Goal: Communication & Community: Answer question/provide support

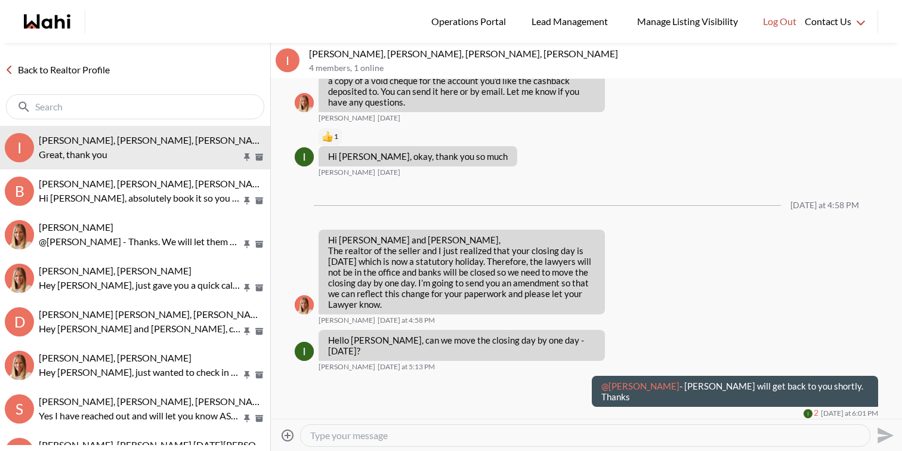
scroll to position [1193, 0]
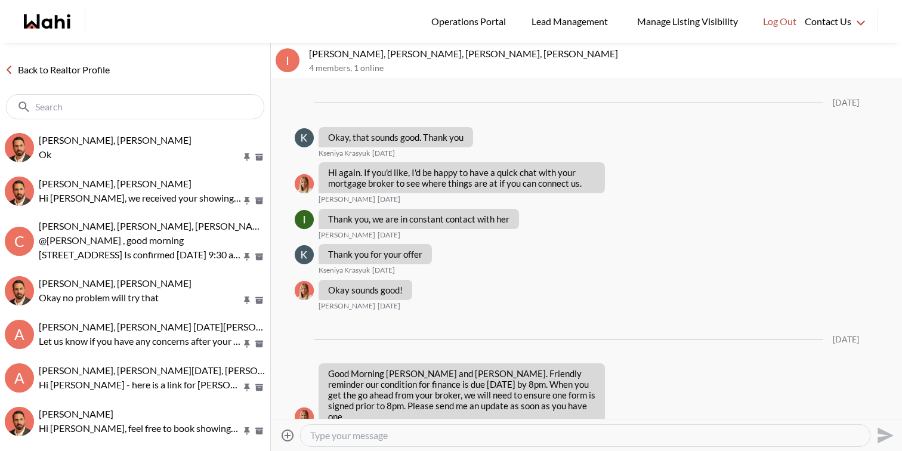
scroll to position [1165, 0]
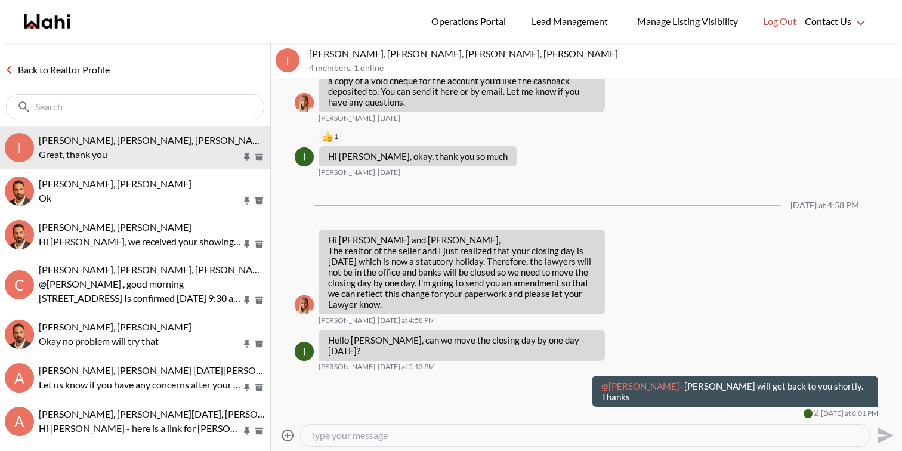
scroll to position [1193, 0]
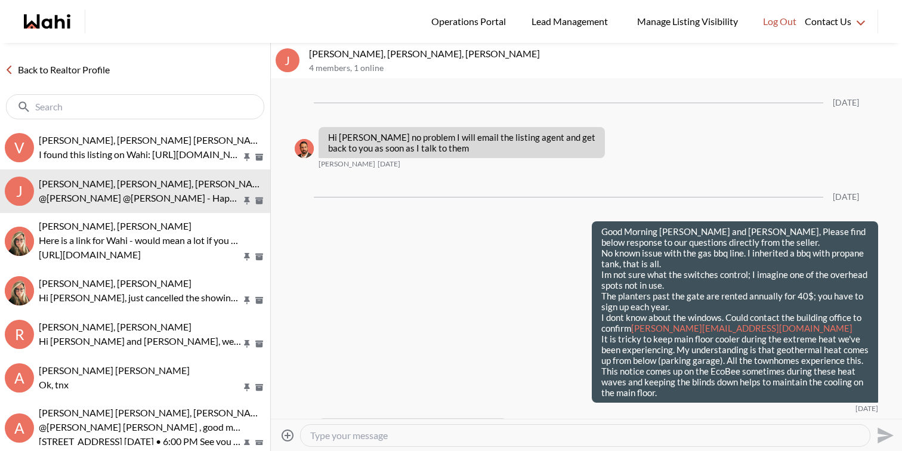
scroll to position [1895, 0]
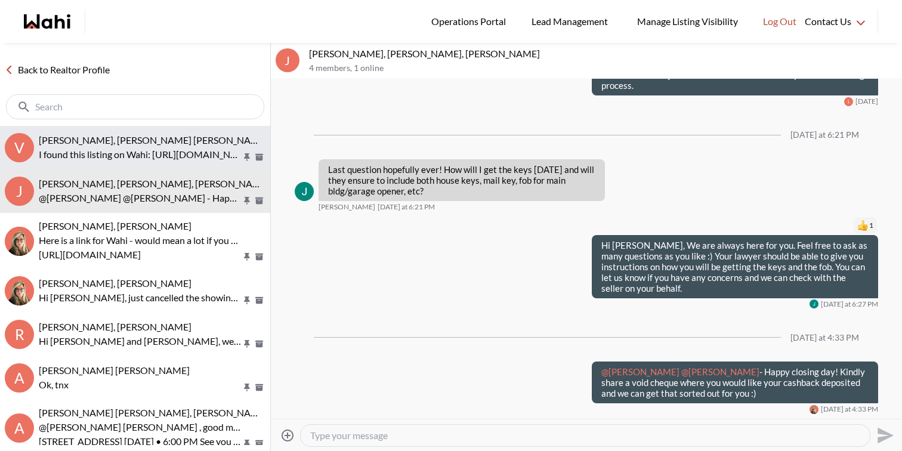
click at [157, 145] on span "Victoria Basova, Dylan Maloney, Barb" at bounding box center [153, 139] width 229 height 11
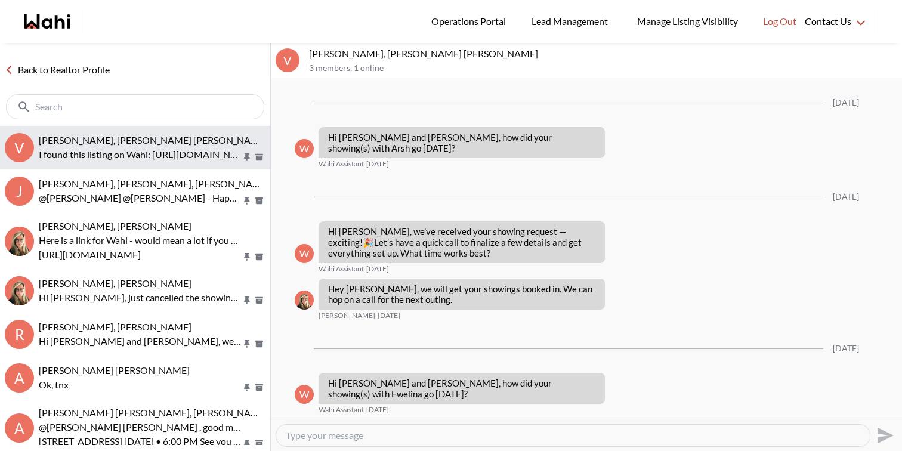
scroll to position [2121, 0]
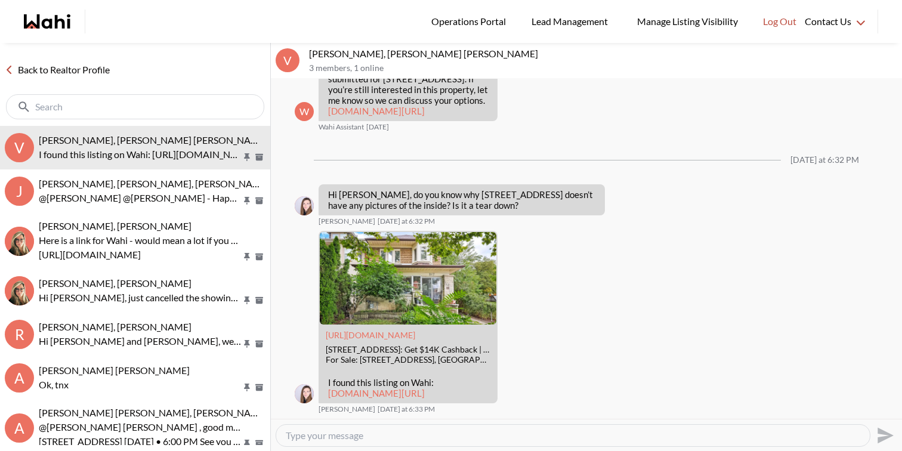
click at [385, 433] on textarea "Type your message" at bounding box center [573, 436] width 575 height 12
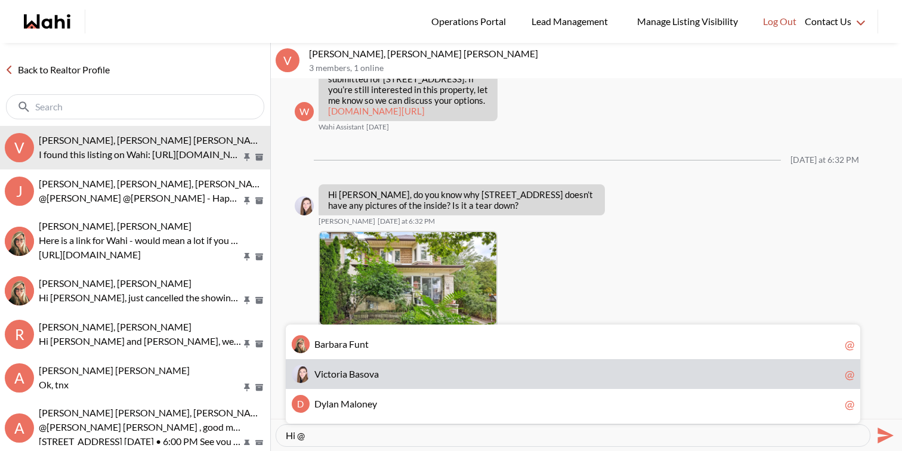
click at [396, 386] on div "V i c t o r i a B a s o v a @" at bounding box center [573, 374] width 575 height 30
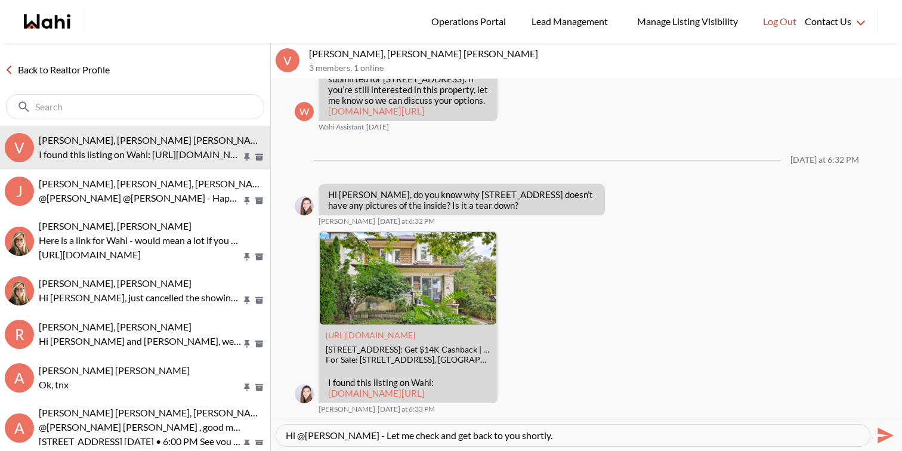
type textarea "Hi @Victoria Basova - Let me check and get back to you shortly."
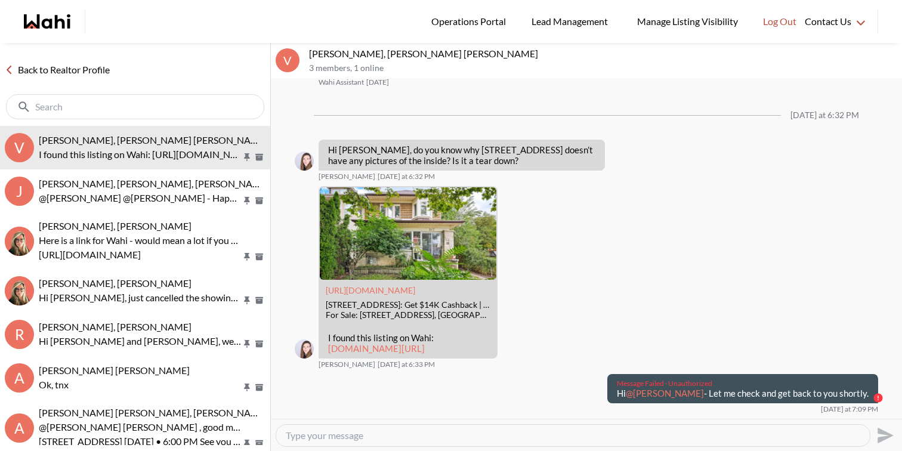
click at [754, 399] on p "Hi @Victoria Basova - Let me check and get back to you shortly." at bounding box center [743, 393] width 252 height 11
copy div "Hi @Victoria Basova - Let me check and get back to you shortly."
click at [604, 439] on textarea "Type your message" at bounding box center [573, 436] width 575 height 12
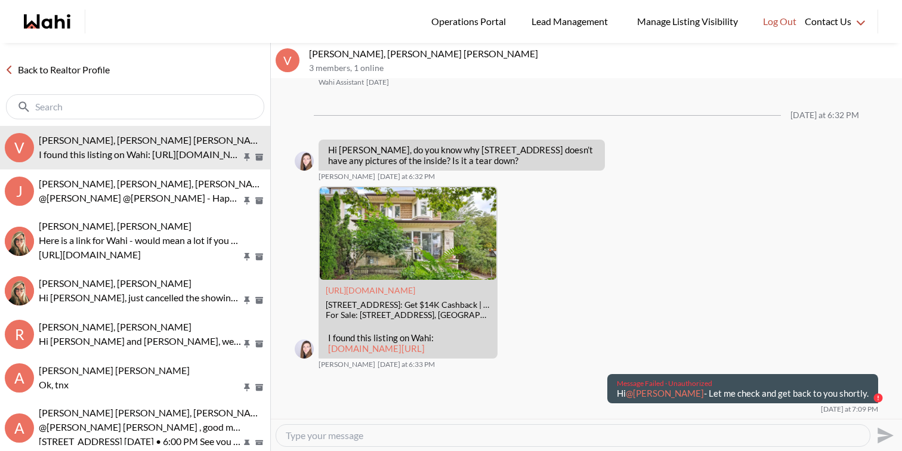
paste textarea "Hi @[PERSON_NAME] - Let me check and get back to you shortly."
type textarea "Hi @[PERSON_NAME] - Let me check and get back to you shortly."
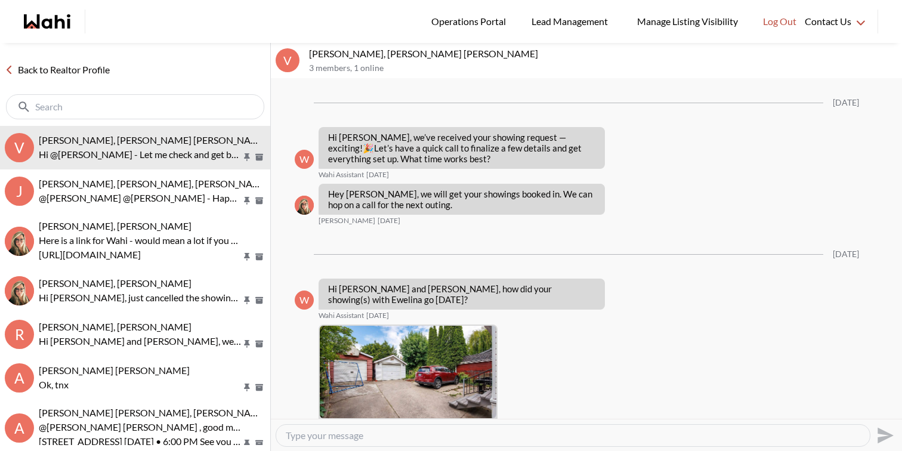
scroll to position [2062, 0]
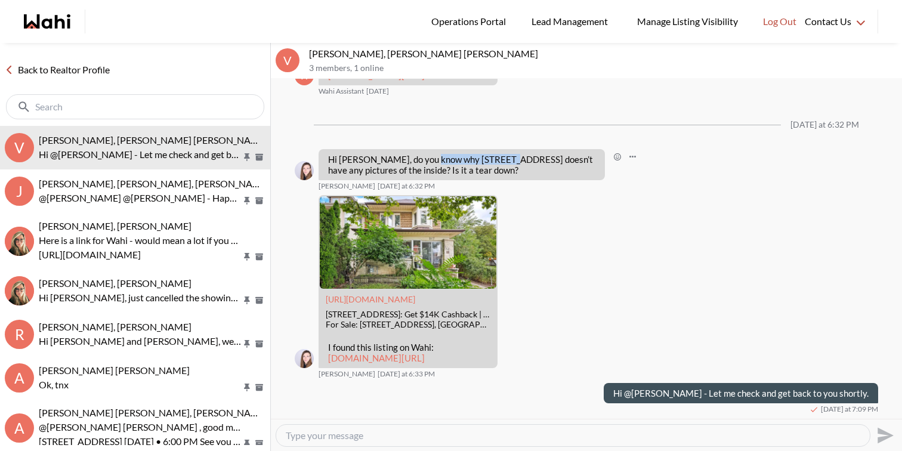
drag, startPoint x: 430, startPoint y: 104, endPoint x: 504, endPoint y: 106, distance: 73.4
click at [504, 154] on p "Hi [PERSON_NAME], do you know why [STREET_ADDRESS] doesn’t have any pictures of…" at bounding box center [461, 164] width 267 height 21
copy p "267 Beresford Ave"
click at [490, 436] on textarea "Type your message" at bounding box center [573, 436] width 575 height 12
paste textarea "House is occupied by tenant, paying $3,120 plus utilities. House is being sold …"
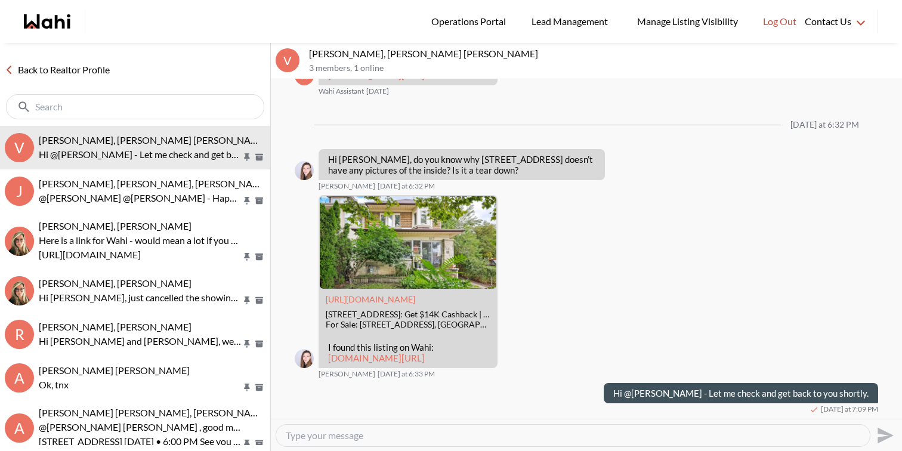
type textarea "House is occupied by tenant, paying $3,120 plus utilities. House is being sold …"
click at [880, 437] on icon "Send" at bounding box center [886, 435] width 16 height 16
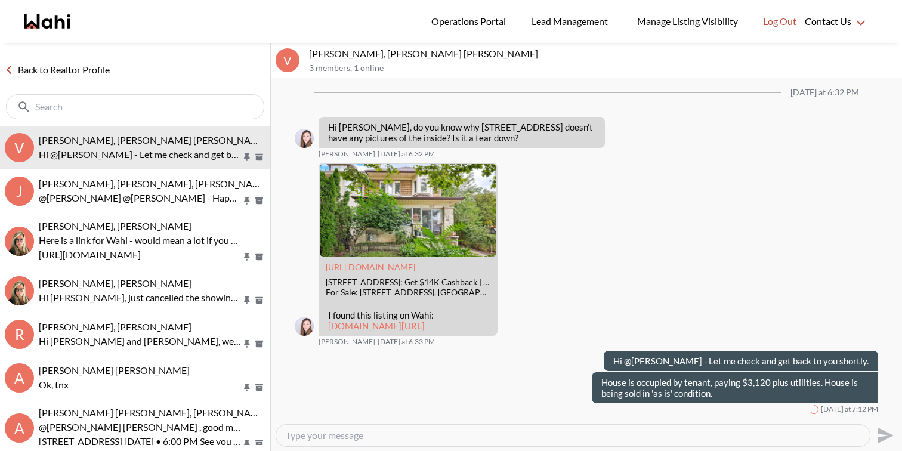
scroll to position [2094, 0]
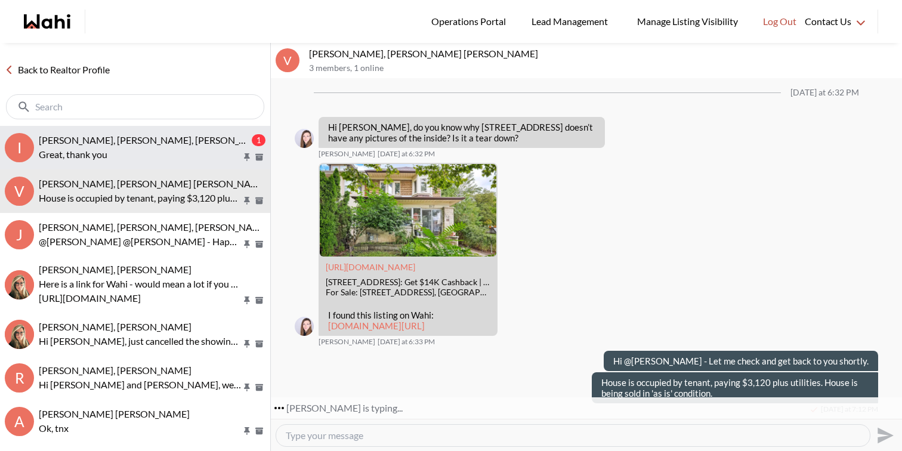
click at [94, 153] on p "Great, thank you" at bounding box center [140, 154] width 203 height 14
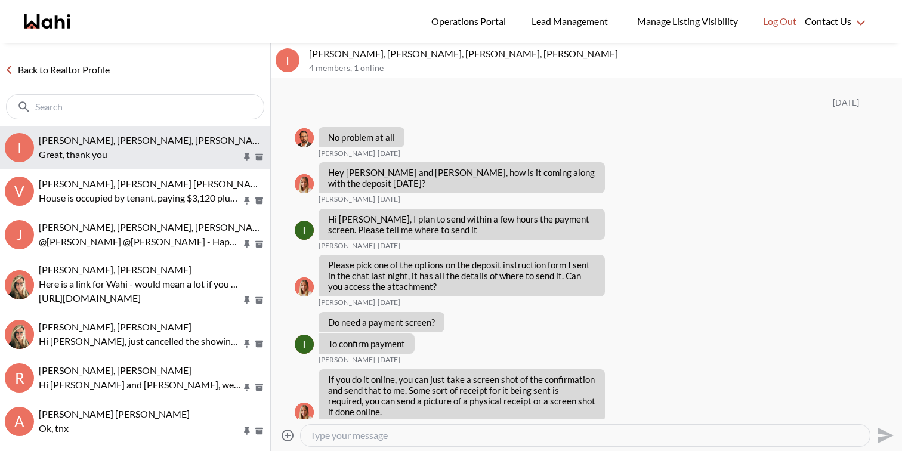
scroll to position [4751, 0]
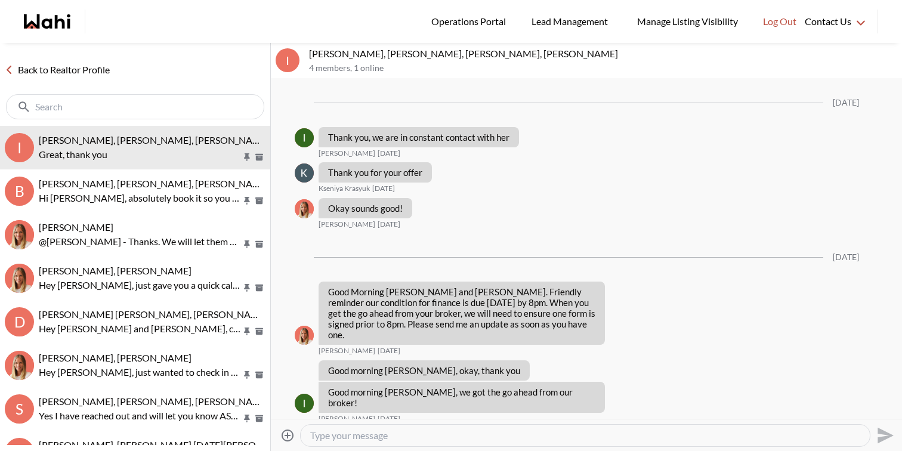
scroll to position [1070, 0]
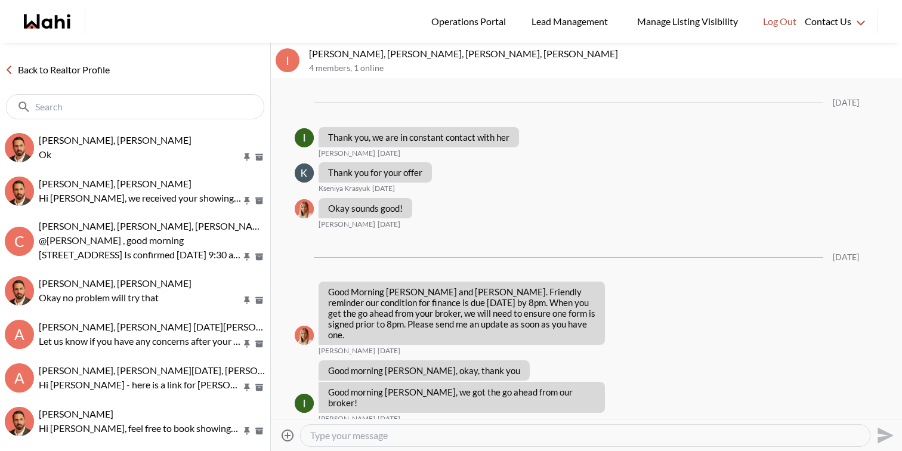
scroll to position [1070, 0]
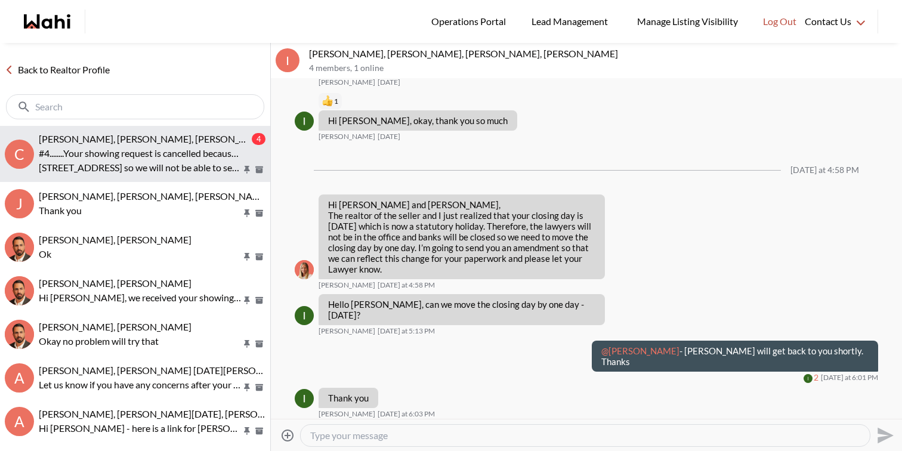
click at [181, 162] on p "73 Melville Avenue so we will not be able to see this one sorry about that ...h…" at bounding box center [140, 168] width 203 height 14
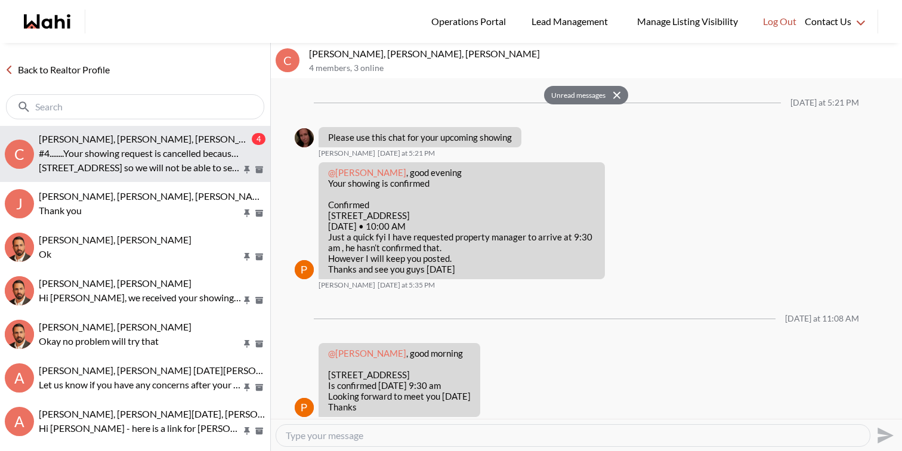
scroll to position [312, 0]
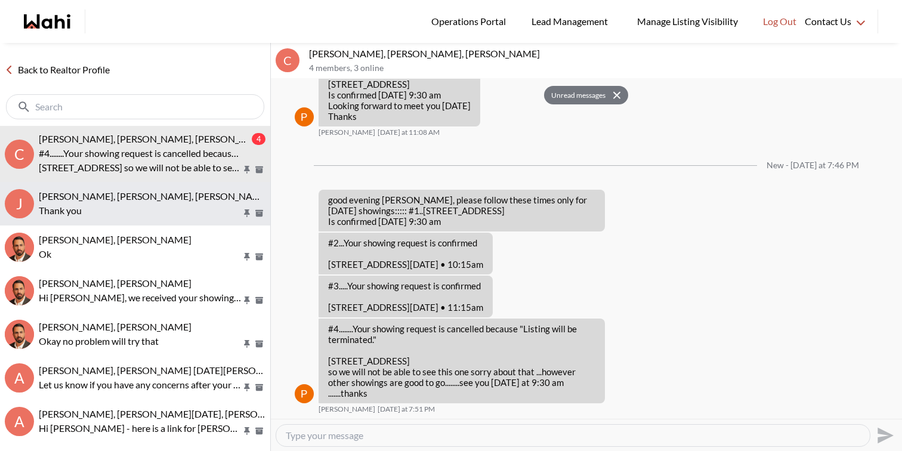
click at [169, 198] on span "[PERSON_NAME], [PERSON_NAME], [PERSON_NAME]" at bounding box center [154, 195] width 231 height 11
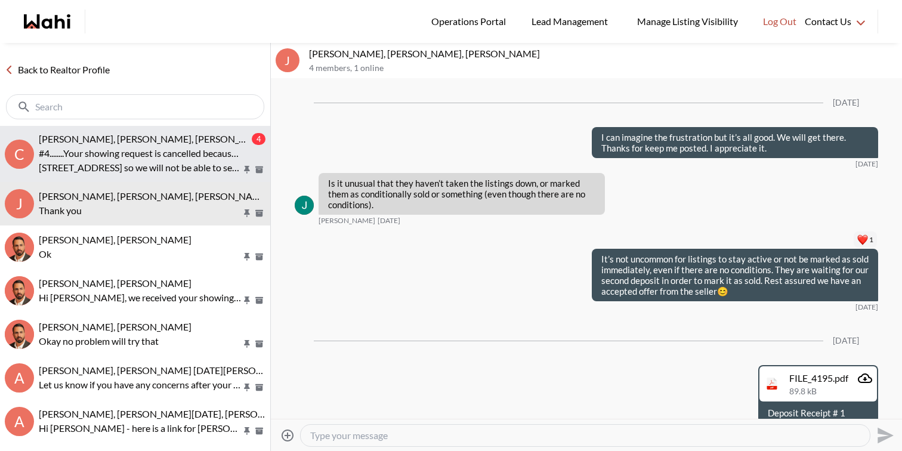
scroll to position [7684, 0]
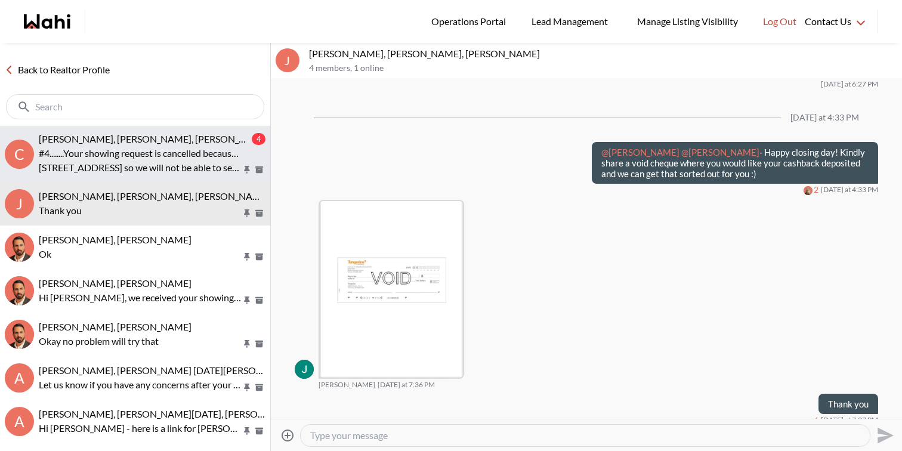
click at [179, 138] on span "Caroline Rouben, Behnam, Paul, Alicia" at bounding box center [154, 138] width 231 height 11
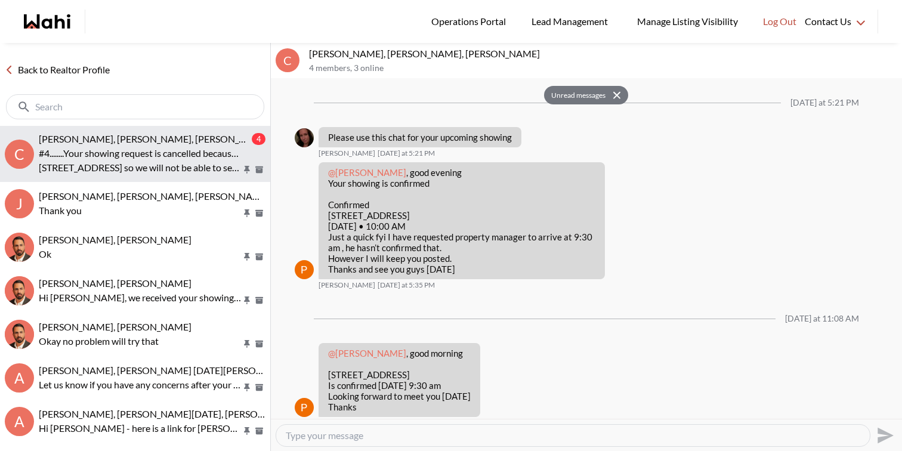
scroll to position [312, 0]
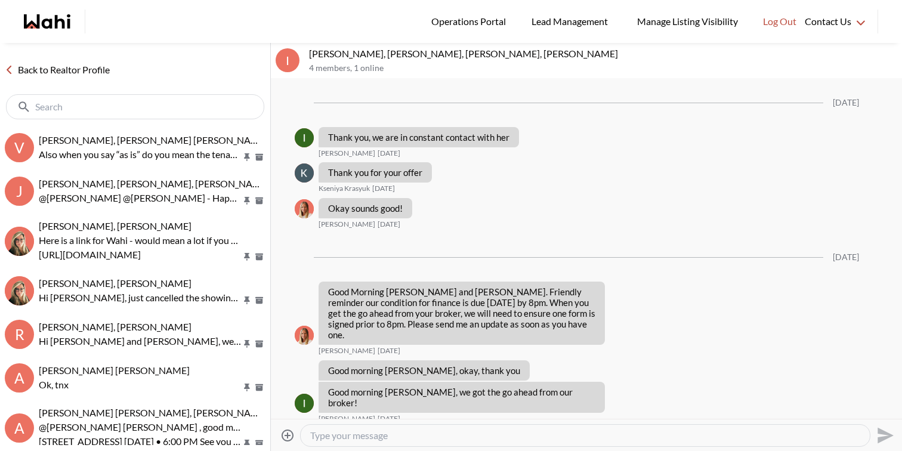
scroll to position [1070, 0]
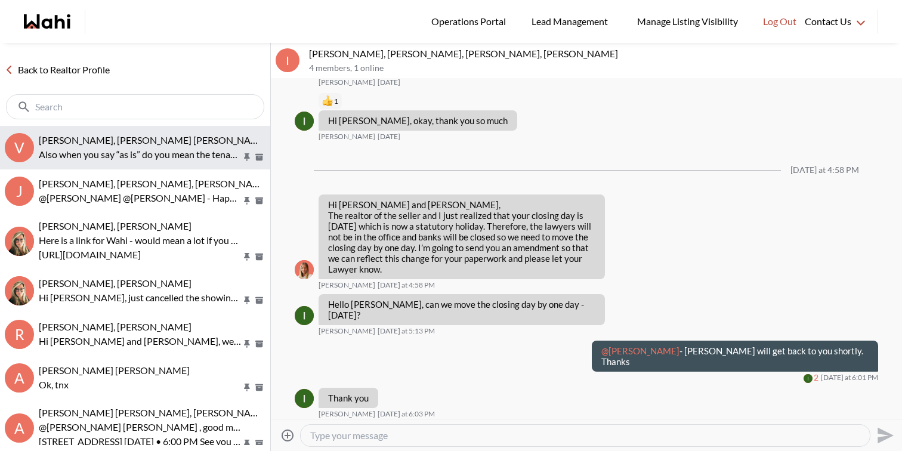
click at [145, 144] on span "[PERSON_NAME], [PERSON_NAME] [PERSON_NAME]" at bounding box center [153, 139] width 229 height 11
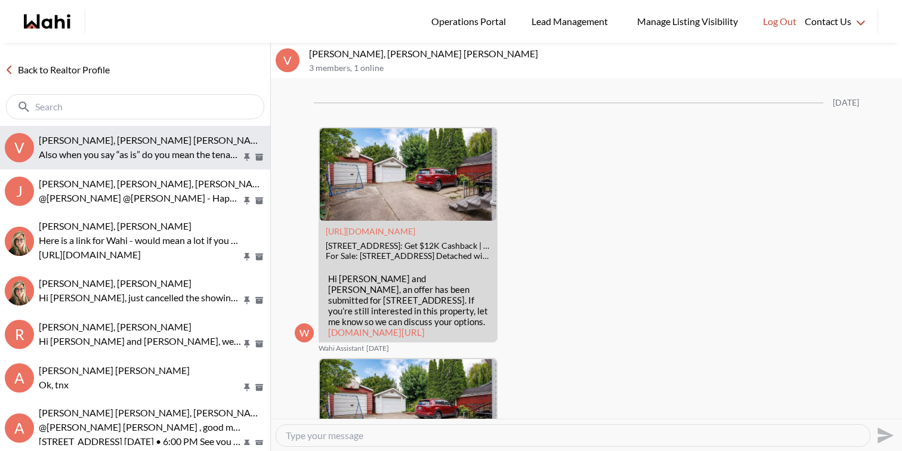
scroll to position [1975, 0]
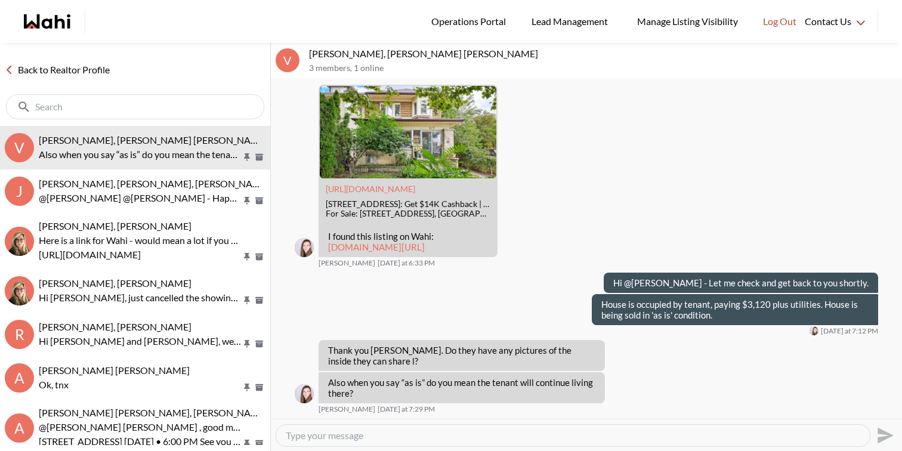
click at [342, 441] on textarea "Type your message" at bounding box center [573, 436] width 575 height 12
click at [517, 437] on textarea "Unfortunately there is no inside pictures as the den" at bounding box center [573, 436] width 575 height 12
paste textarea "“as is” means the property is being sold in its current condition, with no repa…"
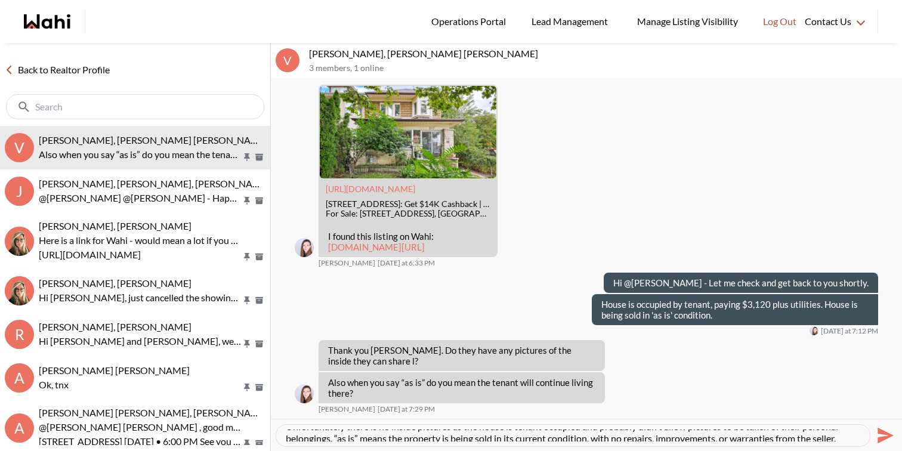
scroll to position [0, 0]
type textarea "Unfortunately there is no inside pictures as the house is tenant occupied and p…"
click at [890, 433] on icon "Send" at bounding box center [884, 435] width 19 height 19
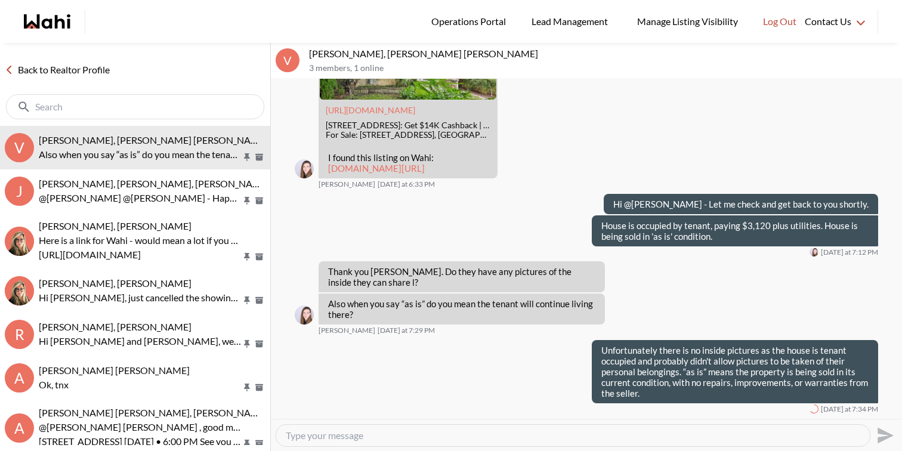
scroll to position [2042, 0]
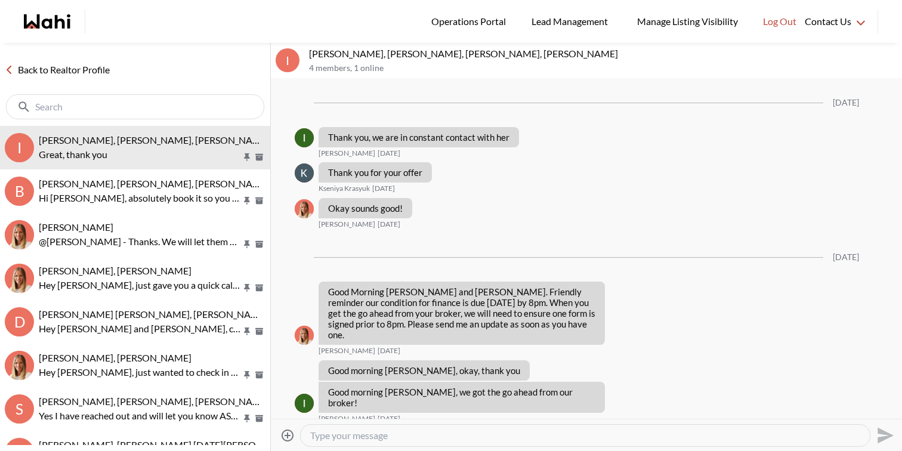
scroll to position [1070, 0]
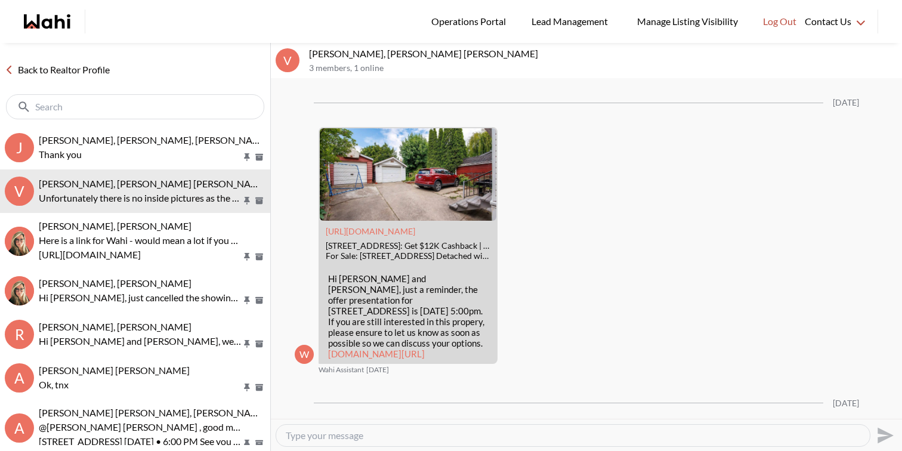
scroll to position [1779, 0]
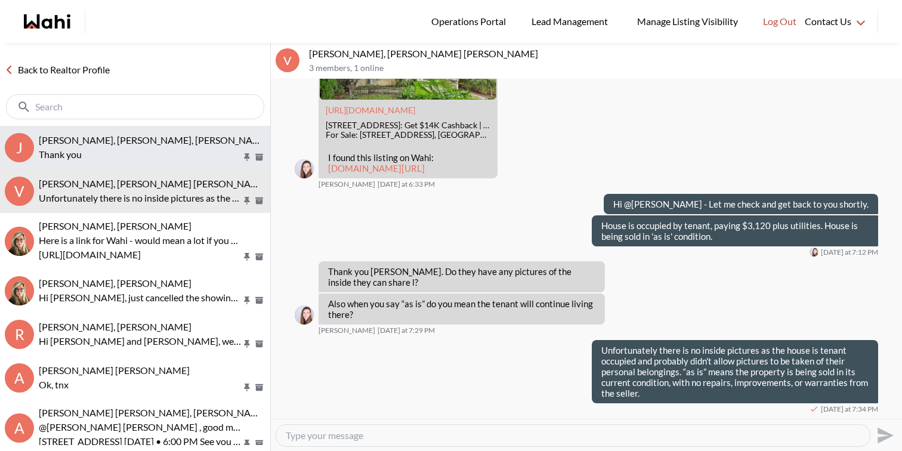
click at [148, 140] on span "[PERSON_NAME], [PERSON_NAME], [PERSON_NAME]" at bounding box center [154, 139] width 231 height 11
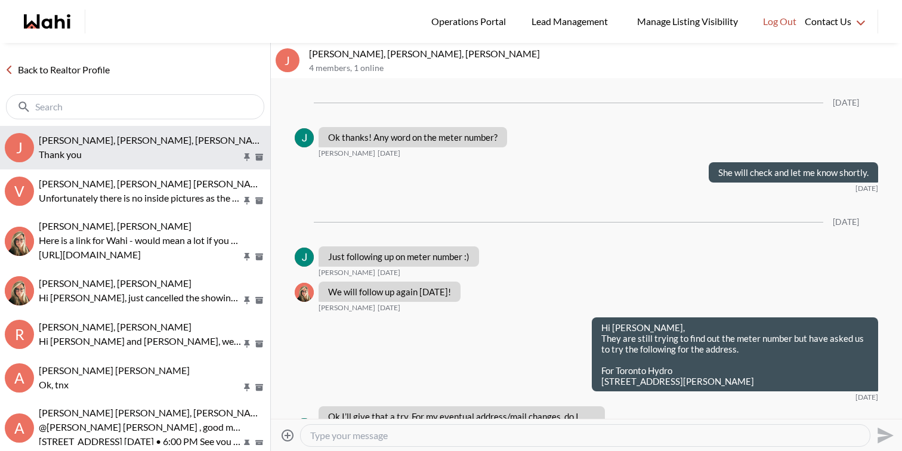
scroll to position [1834, 0]
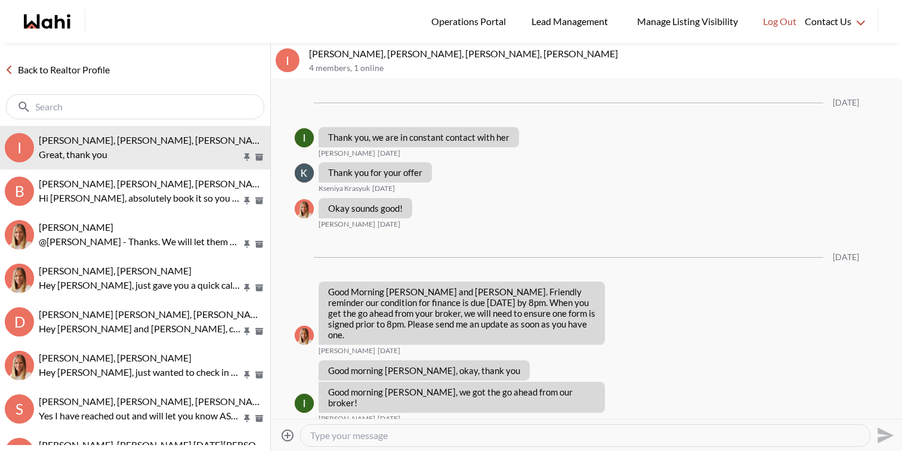
scroll to position [1070, 0]
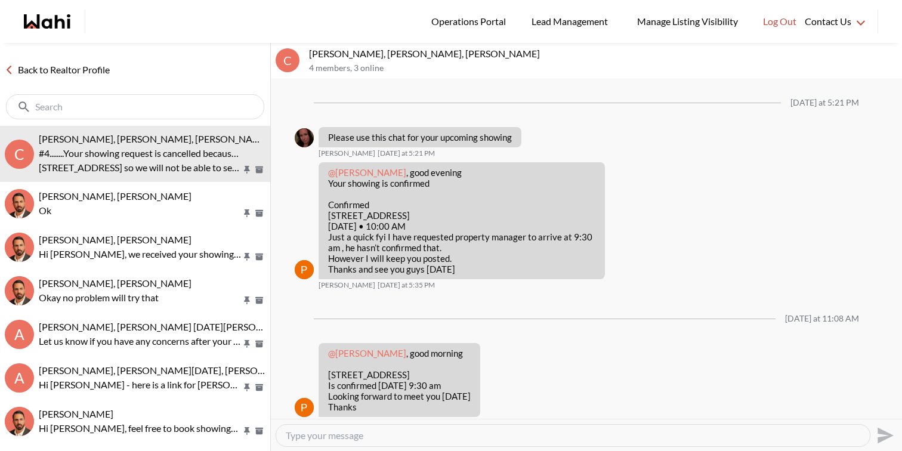
scroll to position [312, 0]
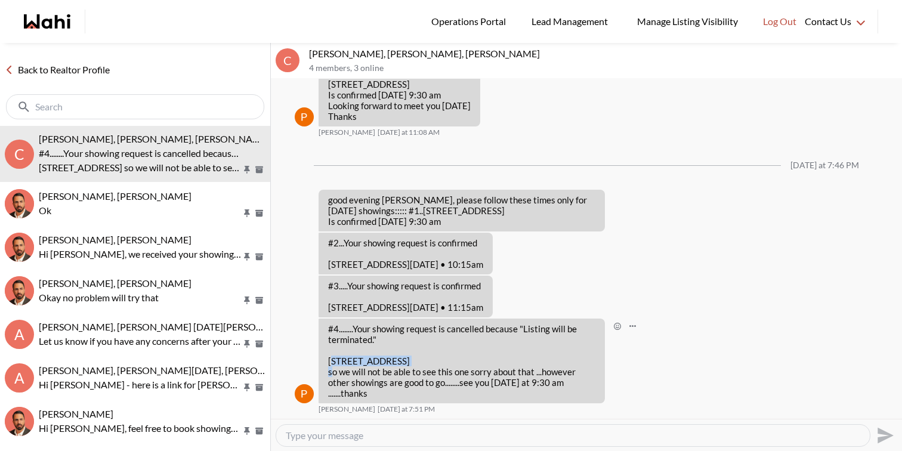
drag, startPoint x: 406, startPoint y: 366, endPoint x: 331, endPoint y: 363, distance: 75.8
click at [331, 363] on p "73 Melville Avenue so we will not be able to see this one sorry about that ...h…" at bounding box center [461, 377] width 267 height 43
click at [419, 360] on p "73 Melville Avenue so we will not be able to see this one sorry about that ...h…" at bounding box center [461, 377] width 267 height 43
drag, startPoint x: 405, startPoint y: 361, endPoint x: 326, endPoint y: 360, distance: 78.8
click at [326, 360] on div "#4........Your showing request is cancelled because "Listing will be terminated…" at bounding box center [462, 361] width 286 height 85
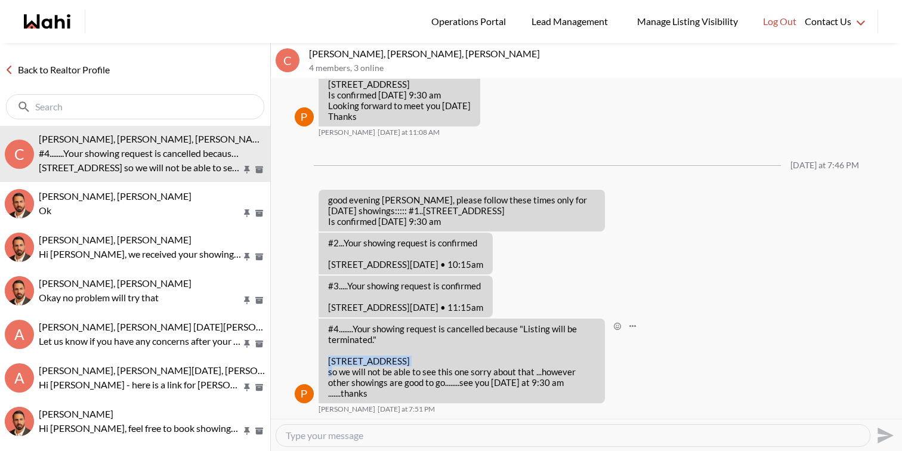
copy p "73 Melville Avenue"
drag, startPoint x: 524, startPoint y: 329, endPoint x: 374, endPoint y: 340, distance: 150.8
click at [374, 340] on p "#4........Your showing request is cancelled because "Listing will be terminated…" at bounding box center [461, 333] width 267 height 21
copy p "Listing will be terminated."
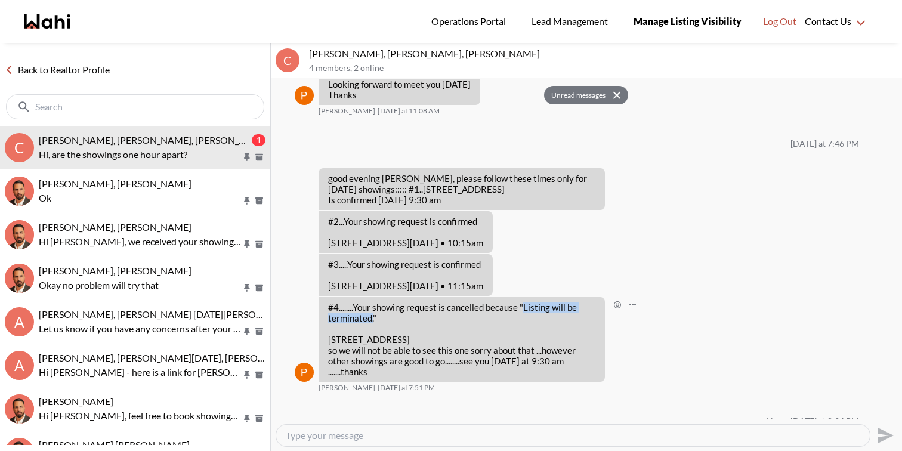
scroll to position [396, 0]
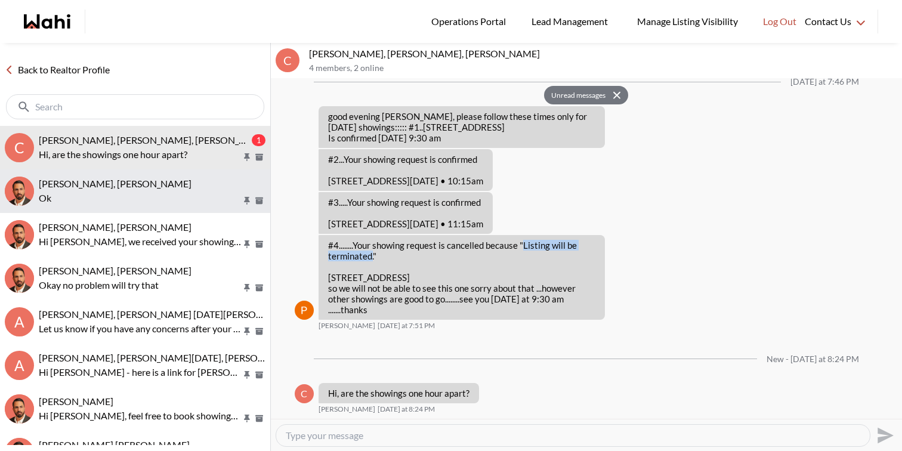
click at [144, 183] on div "Rita Kukendran, Behnam" at bounding box center [152, 184] width 227 height 12
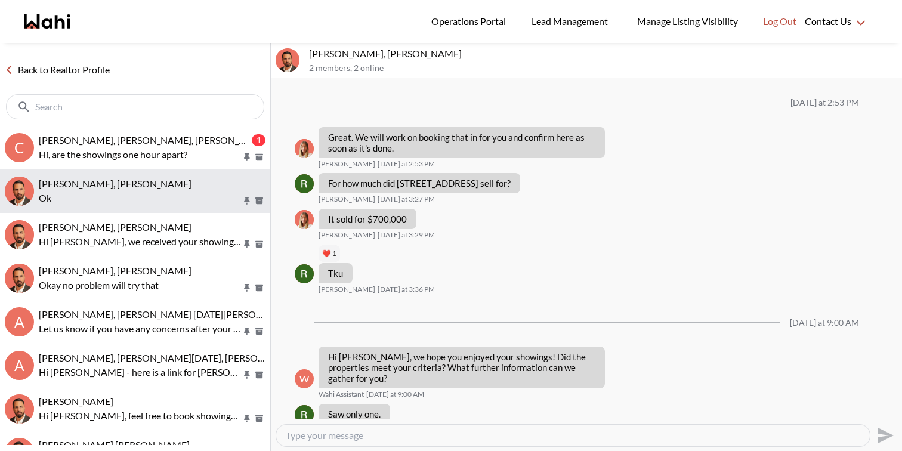
scroll to position [1036, 0]
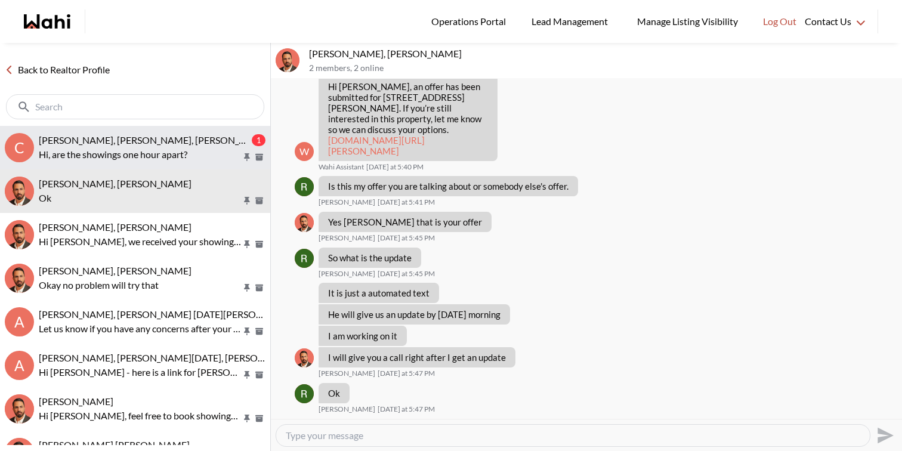
click at [156, 148] on p "Hi, are the showings one hour apart?" at bounding box center [140, 154] width 203 height 14
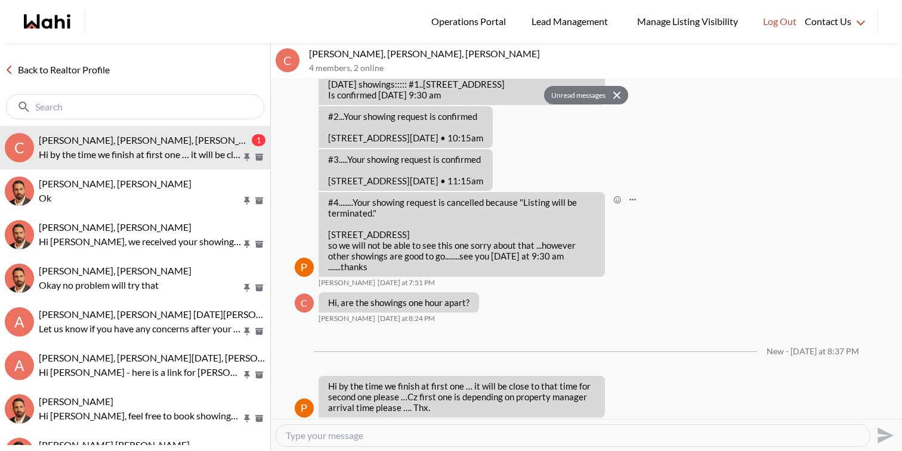
scroll to position [437, 0]
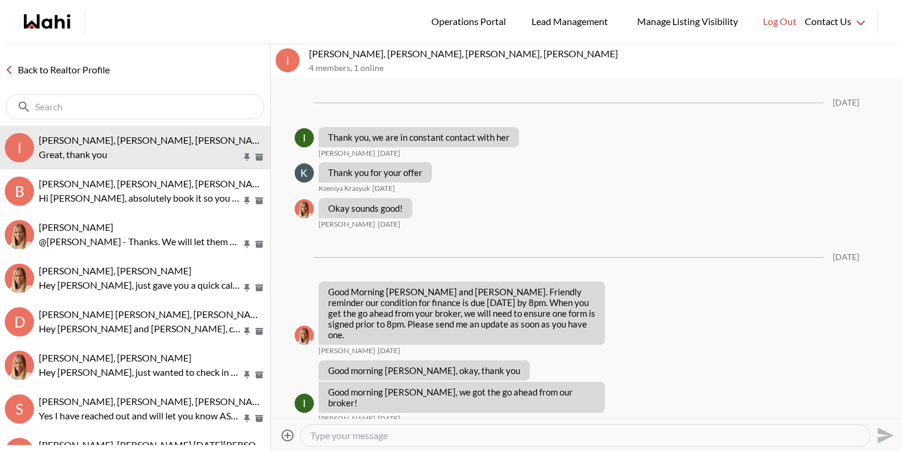
scroll to position [1070, 0]
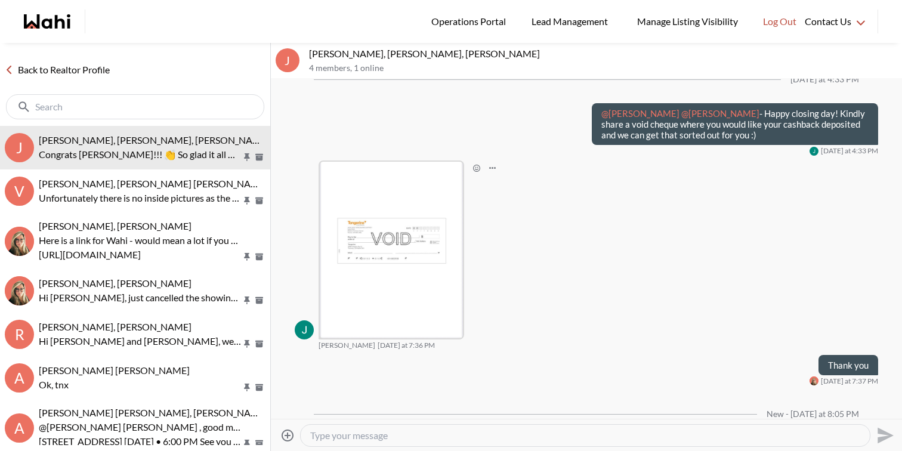
scroll to position [1936, 0]
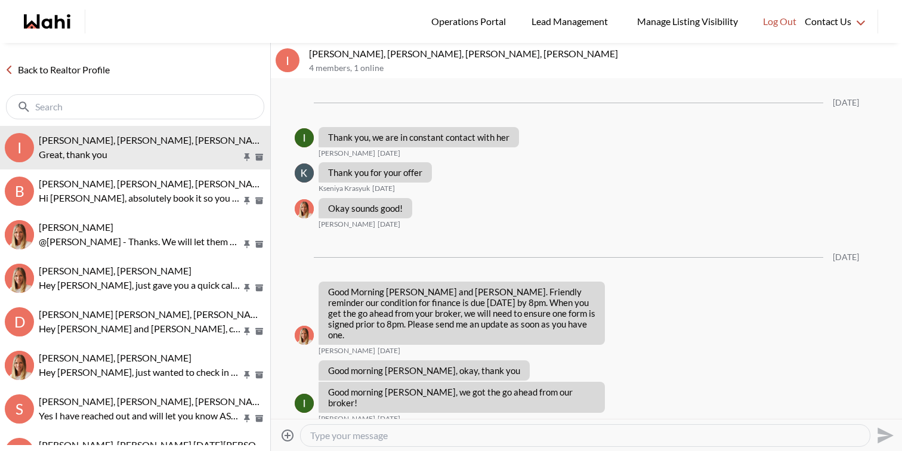
scroll to position [1070, 0]
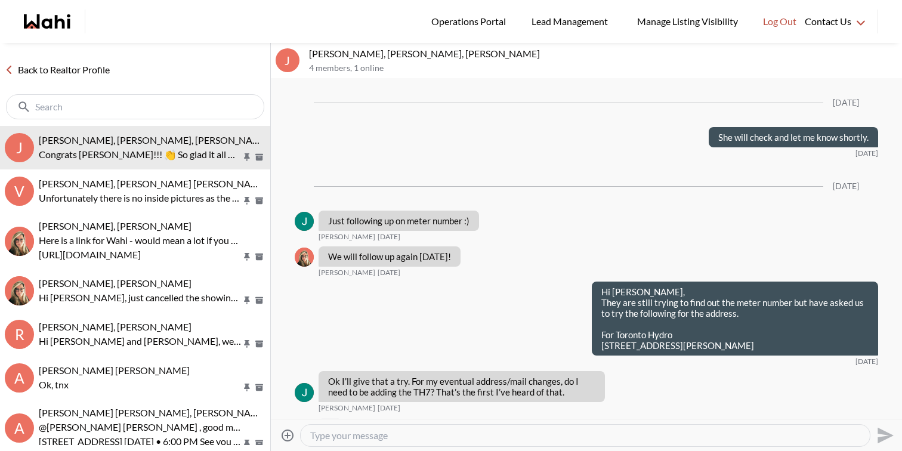
scroll to position [1853, 0]
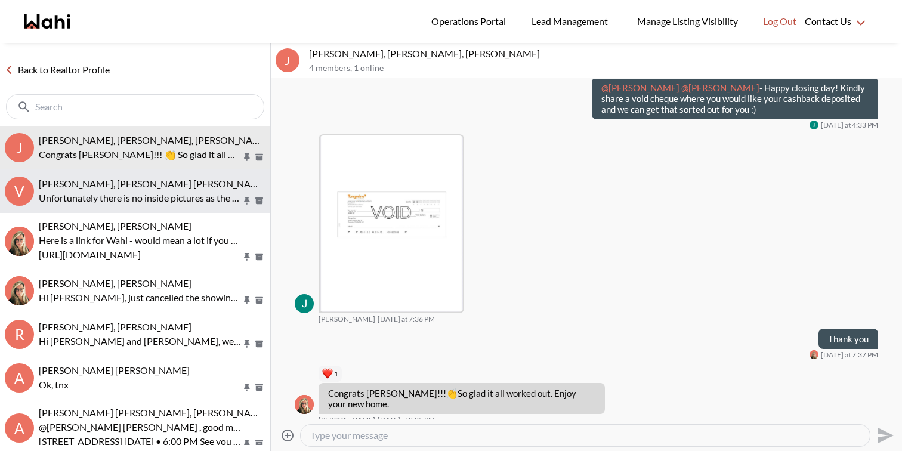
click at [196, 185] on div "[PERSON_NAME], [PERSON_NAME] [PERSON_NAME]" at bounding box center [152, 184] width 227 height 12
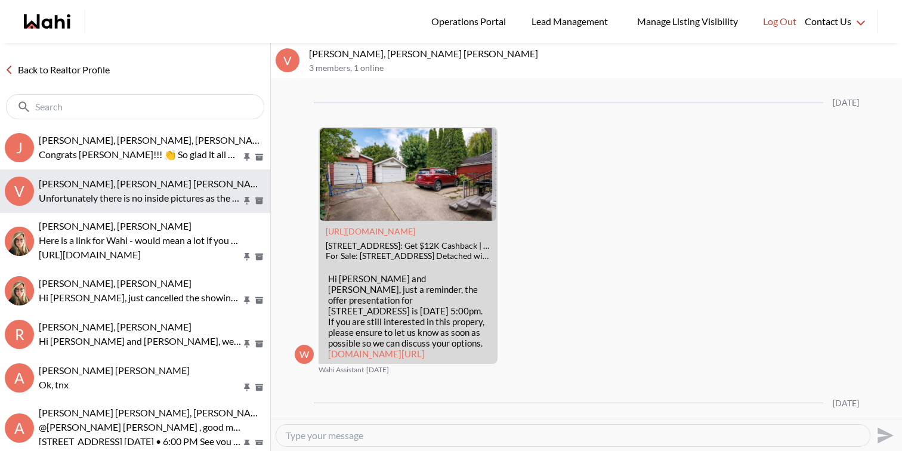
scroll to position [1779, 0]
